Goal: Check status

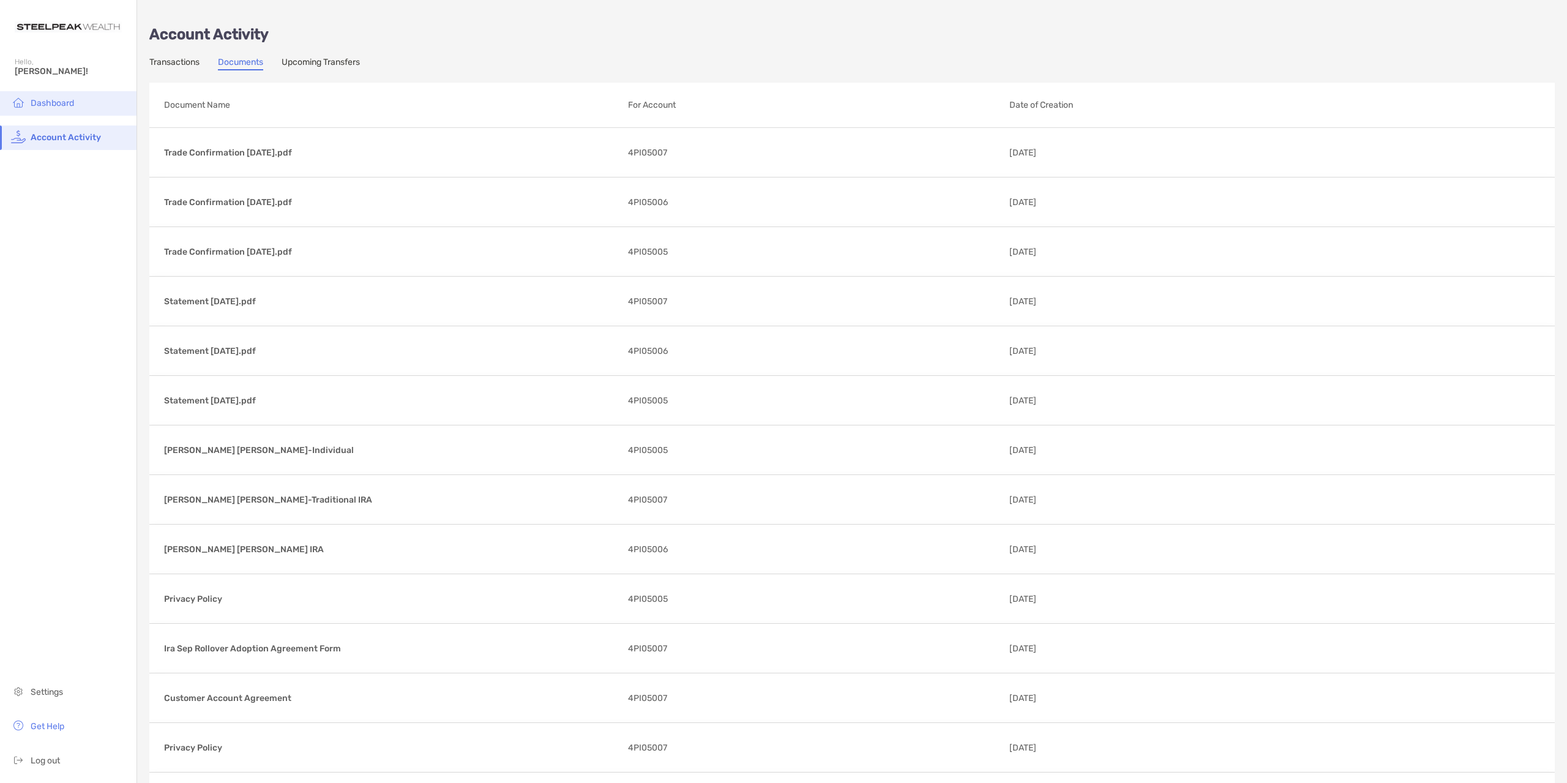
click at [39, 100] on span "Dashboard" at bounding box center [52, 103] width 43 height 10
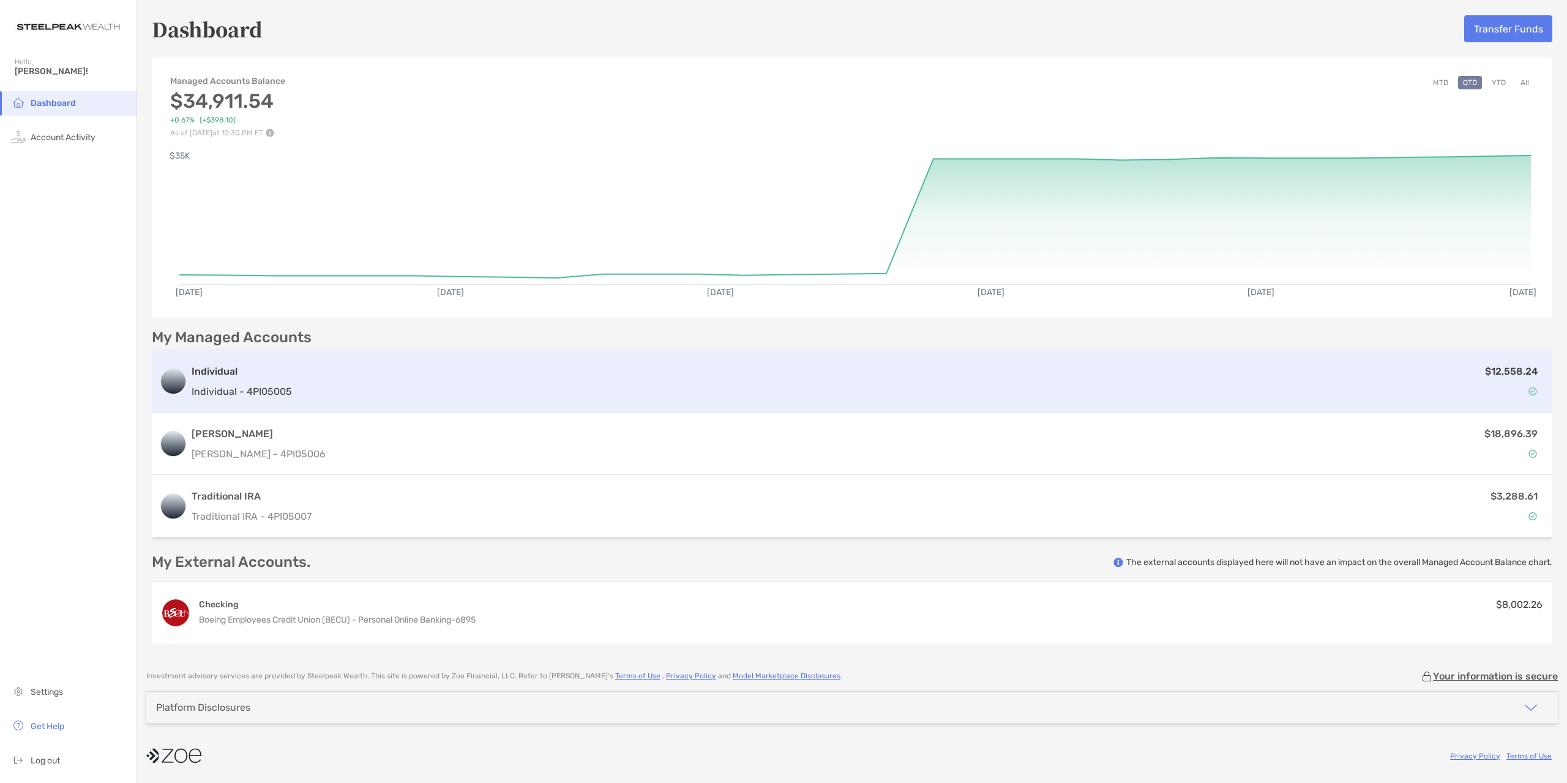
click at [778, 384] on div "$12,558.24" at bounding box center [921, 382] width 1248 height 36
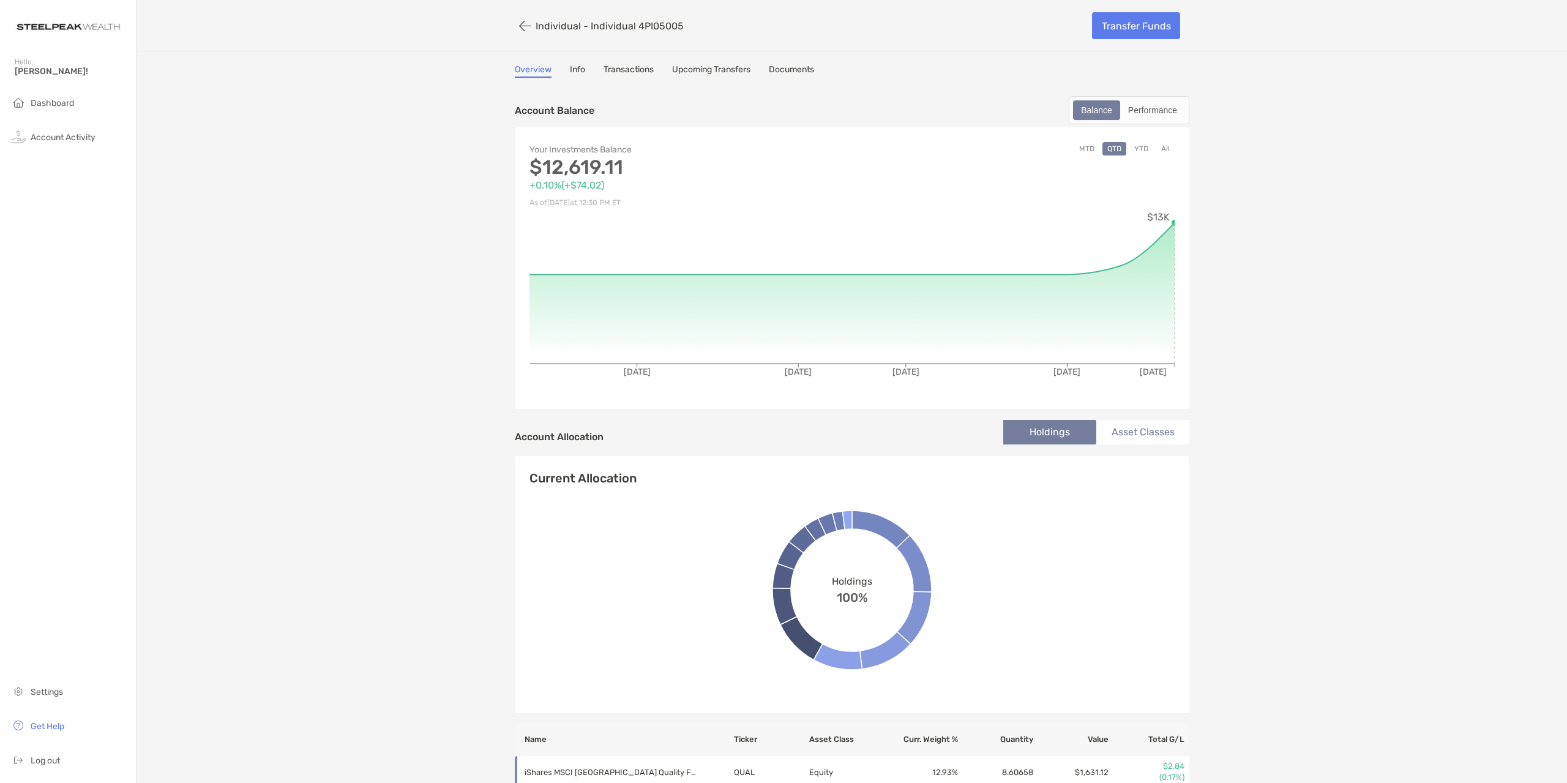
click at [1326, 287] on div "Individual - Individual 4PI05005 Transfer Funds Overview Info Transactions Upco…" at bounding box center [852, 609] width 1430 height 1219
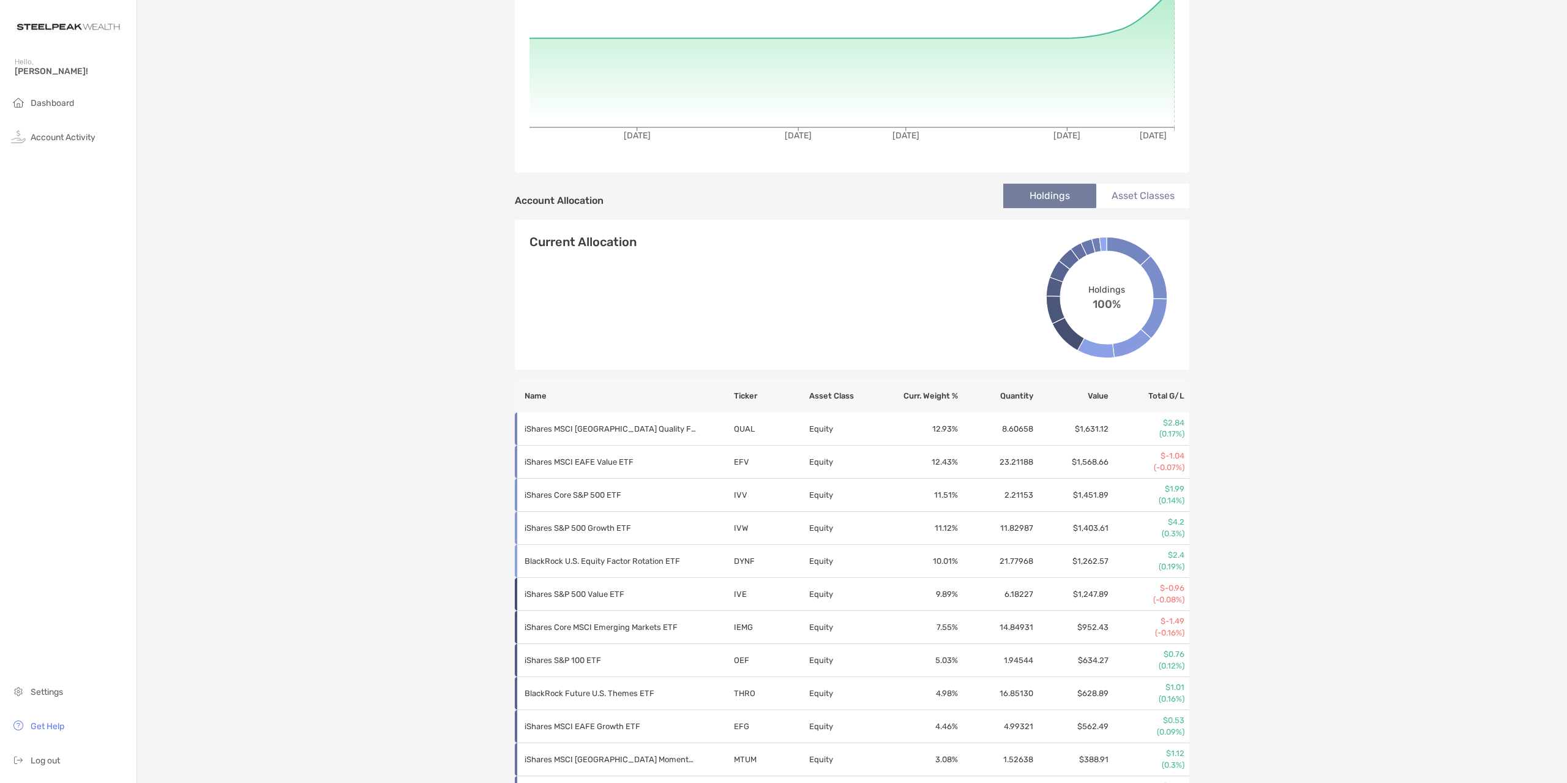
scroll to position [209, 0]
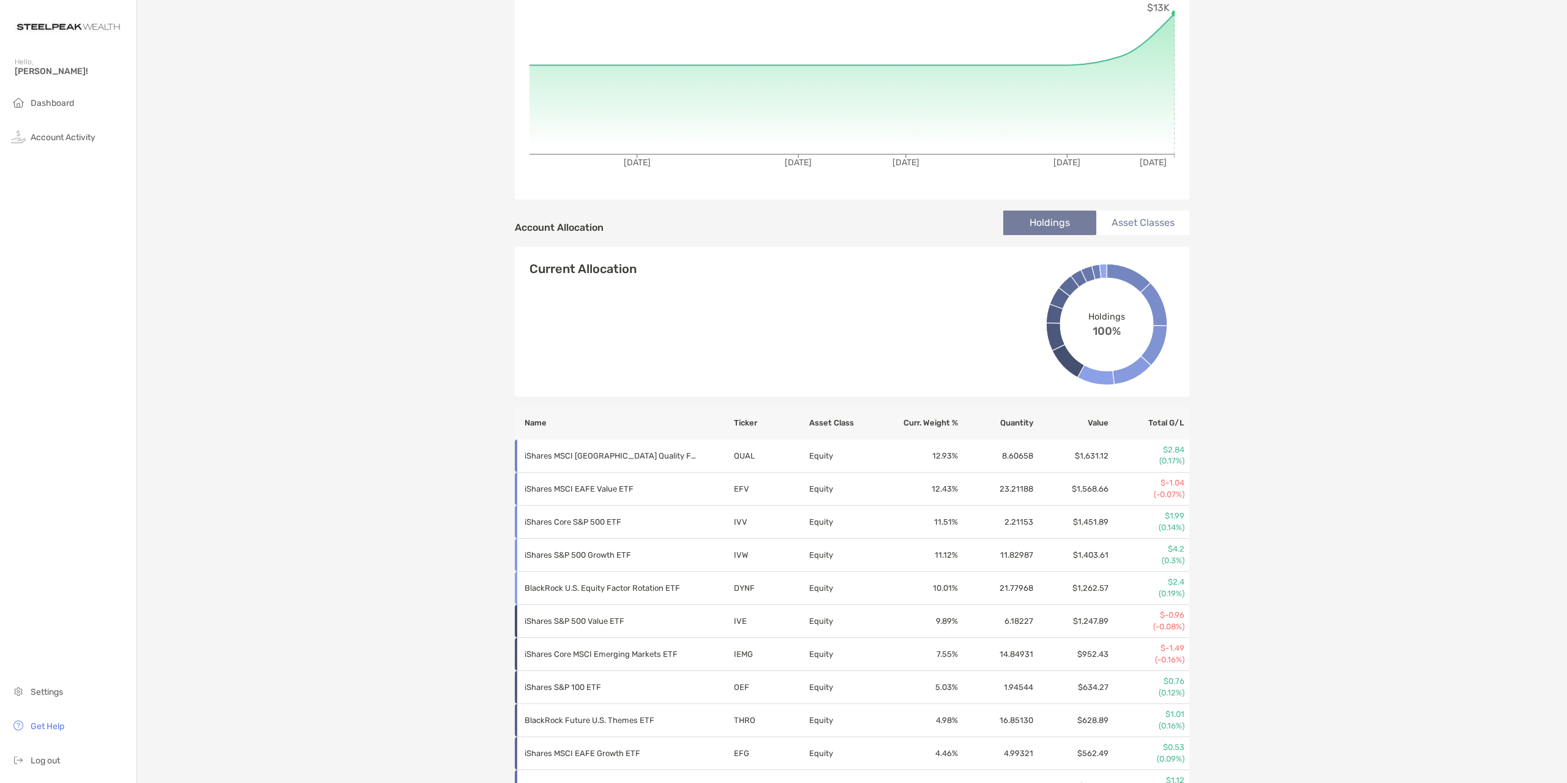
click at [1158, 225] on li "Asset Classes" at bounding box center [1142, 223] width 93 height 24
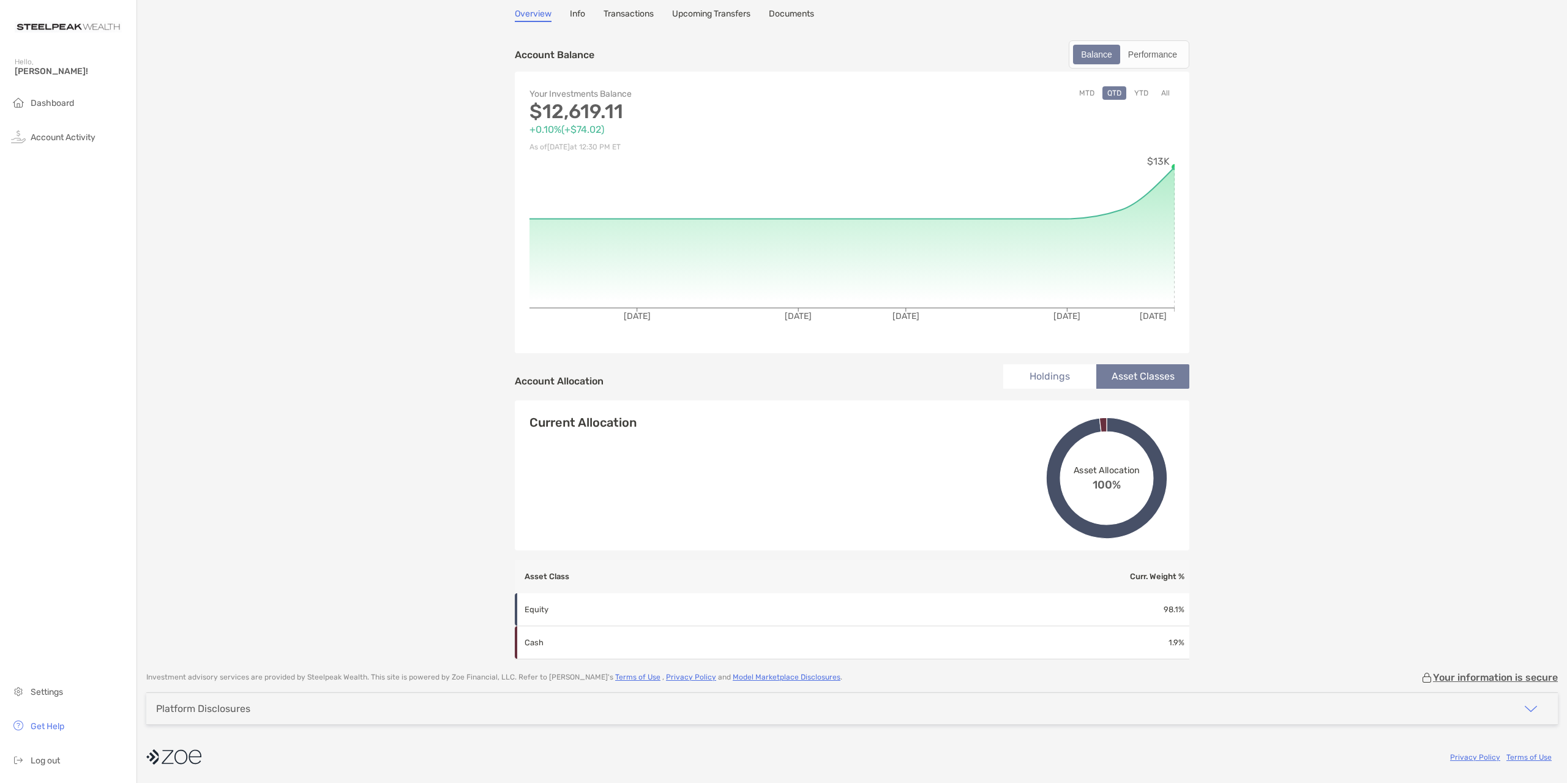
click at [1057, 378] on li "Holdings" at bounding box center [1049, 376] width 93 height 24
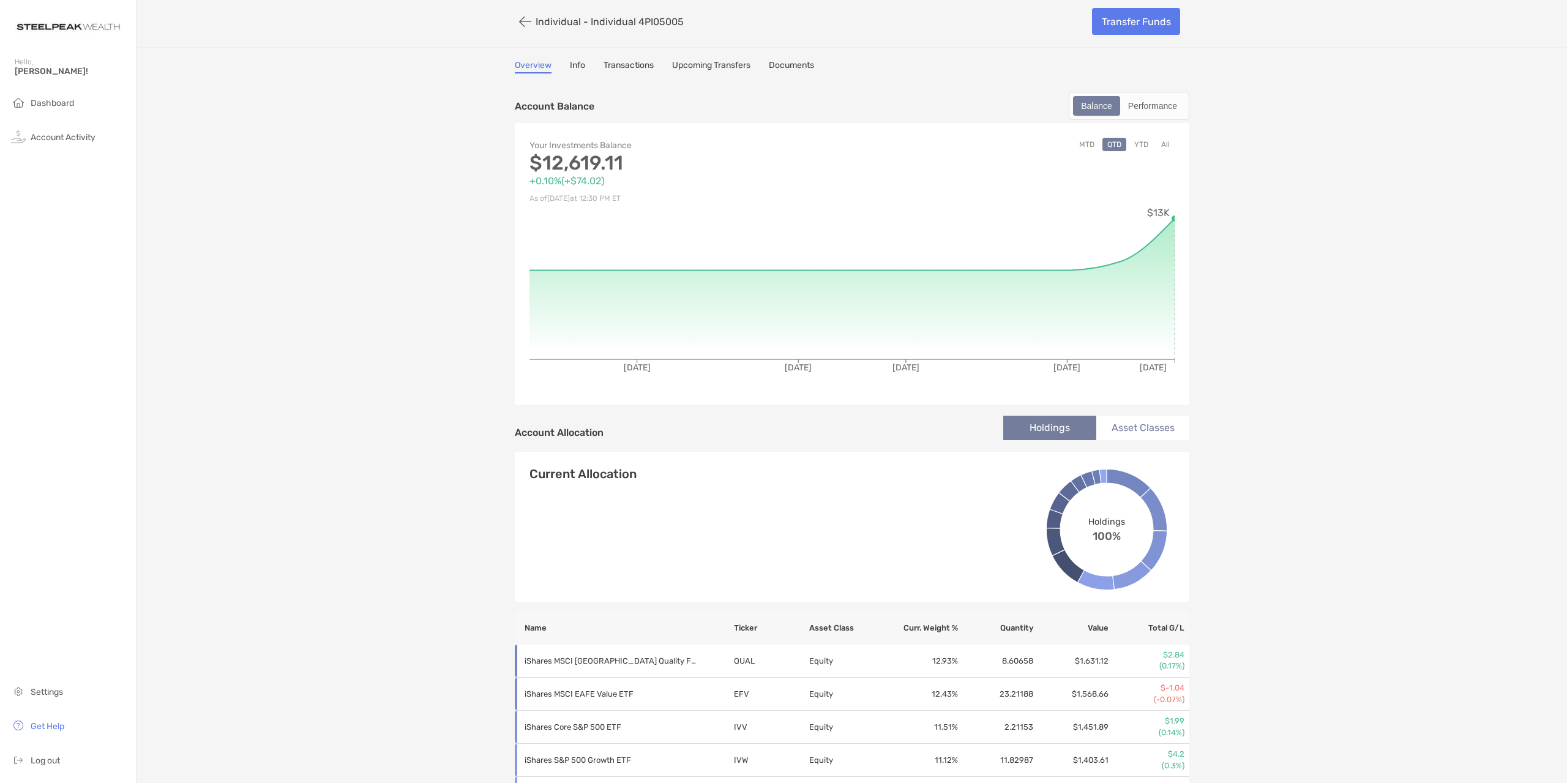
scroll to position [0, 0]
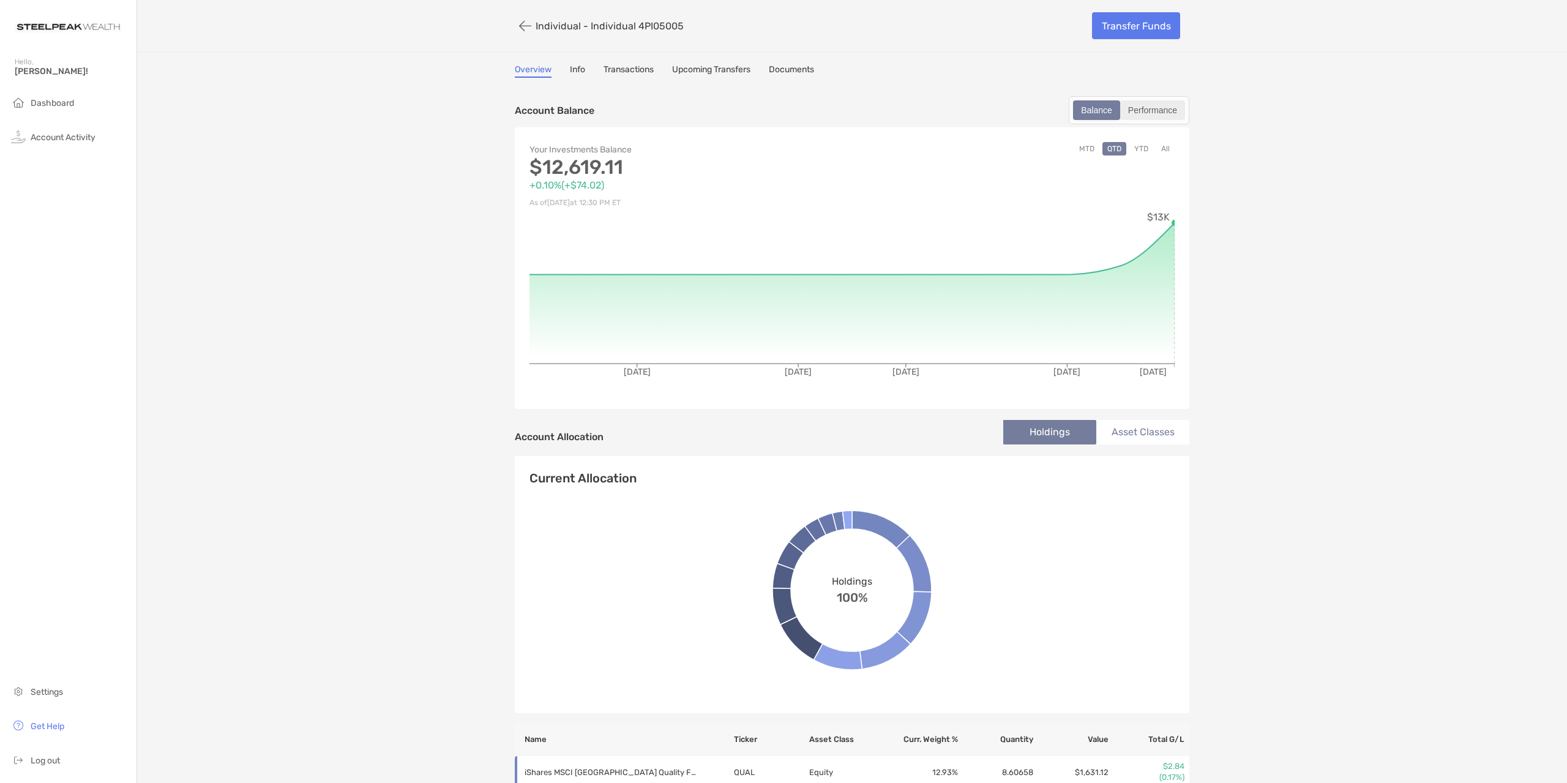
click at [1158, 116] on div "Performance" at bounding box center [1153, 110] width 62 height 17
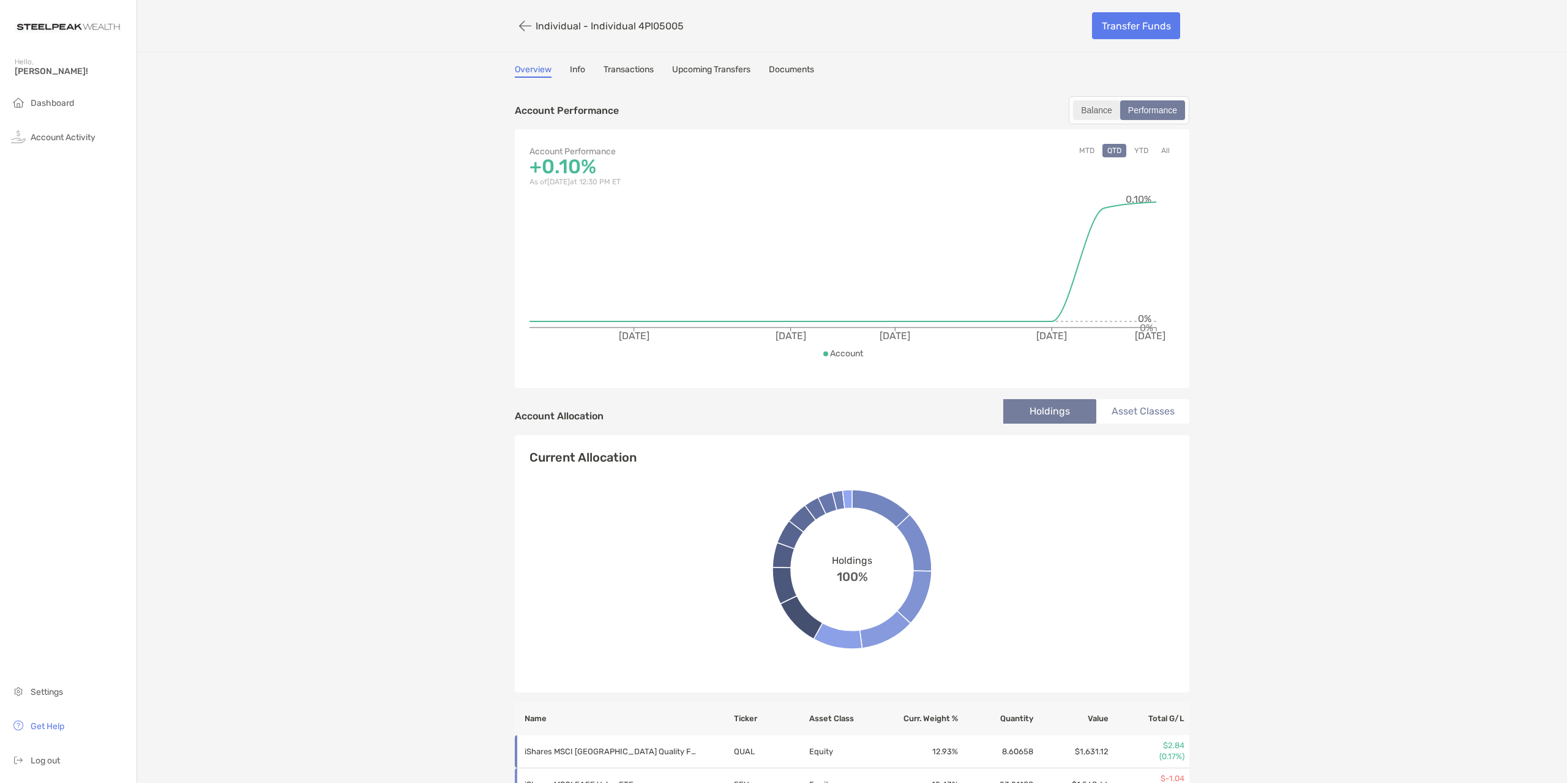
click at [1107, 111] on div "Balance" at bounding box center [1096, 110] width 45 height 17
